Goal: Find specific page/section: Find specific page/section

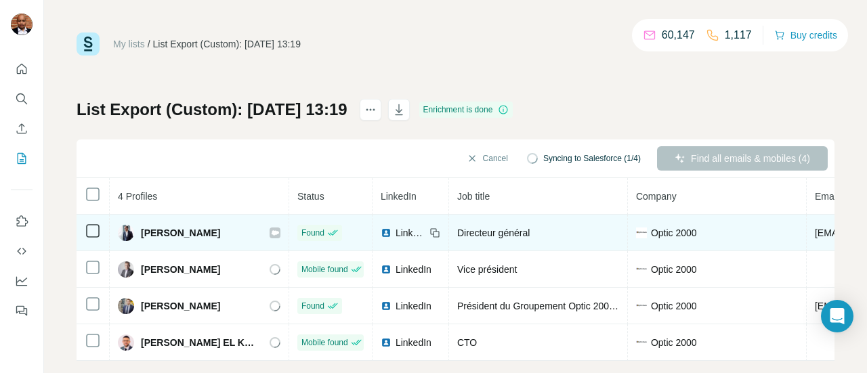
click at [396, 234] on span "LinkedIn" at bounding box center [411, 233] width 30 height 14
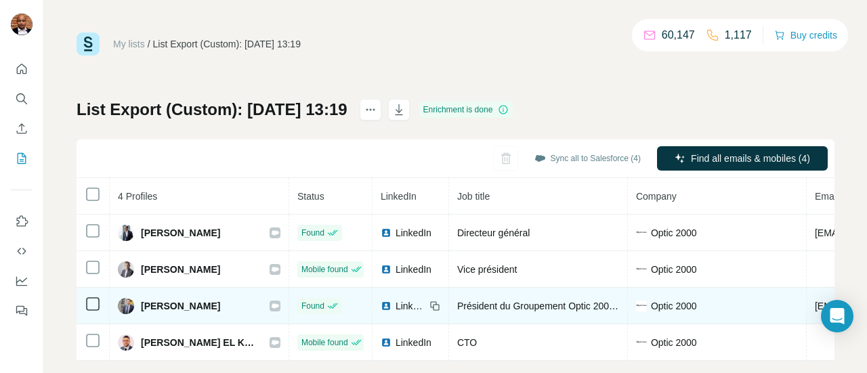
click at [272, 306] on icon at bounding box center [275, 305] width 7 height 5
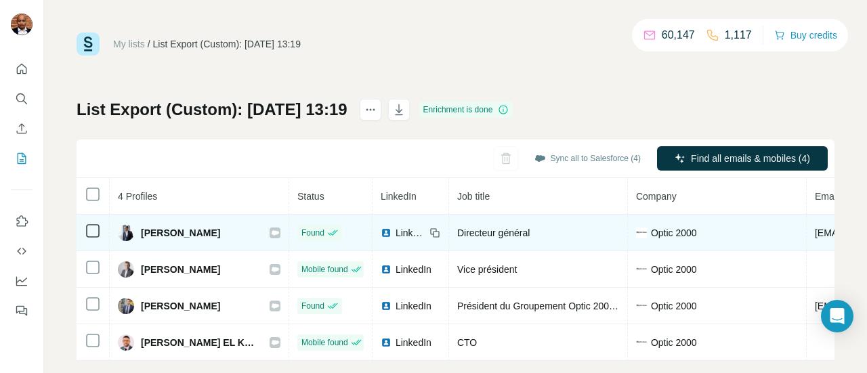
click at [271, 230] on icon at bounding box center [275, 233] width 8 height 11
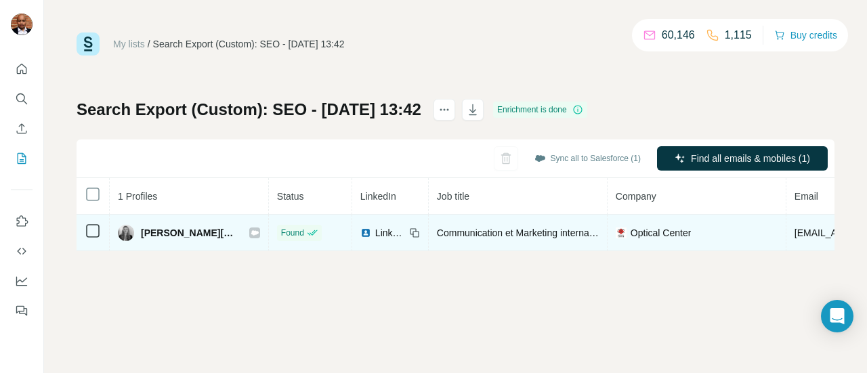
click at [251, 232] on icon at bounding box center [254, 232] width 7 height 5
